Goal: Navigation & Orientation: Find specific page/section

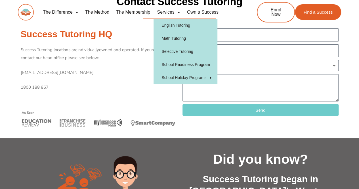
click at [172, 14] on link "Services" at bounding box center [169, 12] width 30 height 13
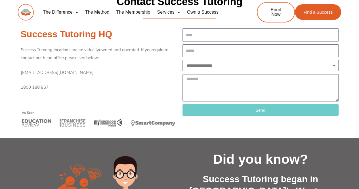
click at [24, 11] on img at bounding box center [26, 12] width 16 height 16
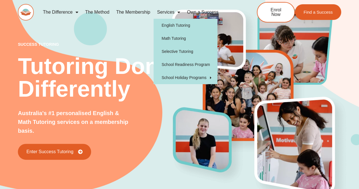
click at [178, 11] on span "Menu" at bounding box center [178, 12] width 6 height 10
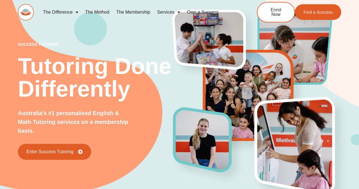
click at [205, 11] on link "Own a Success" at bounding box center [203, 12] width 38 height 13
